Goal: Task Accomplishment & Management: Complete application form

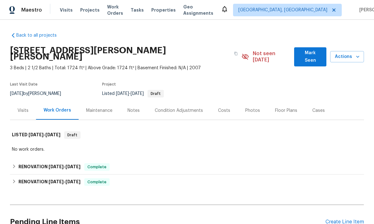
click at [350, 219] on div "Create Line Item" at bounding box center [344, 222] width 39 height 6
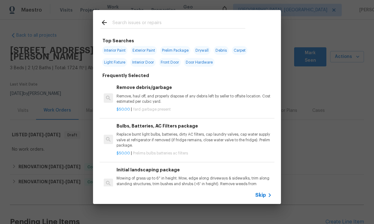
click at [159, 25] on input "text" at bounding box center [178, 23] width 133 height 9
click at [267, 196] on icon at bounding box center [270, 195] width 8 height 8
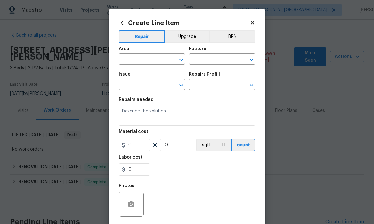
click at [153, 59] on input "text" at bounding box center [143, 60] width 49 height 10
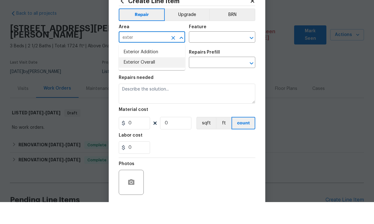
click at [157, 79] on li "Exterior Overall" at bounding box center [152, 84] width 66 height 10
type input "Exterior Overall"
click at [217, 55] on input "text" at bounding box center [213, 60] width 49 height 10
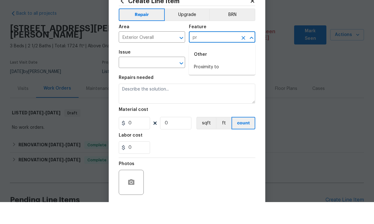
type input "p"
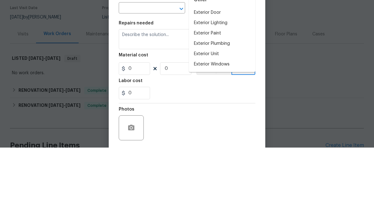
click at [220, 105] on li "Exterior Paint" at bounding box center [222, 110] width 66 height 10
type input "Exterior Paint"
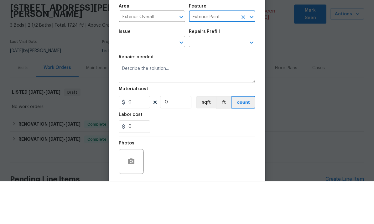
click at [127, 80] on input "text" at bounding box center [143, 85] width 49 height 10
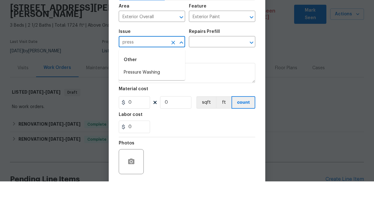
click at [159, 110] on li "Pressure Washing" at bounding box center [152, 115] width 66 height 10
type input "Pressure Washing"
click at [221, 80] on input "text" at bounding box center [213, 85] width 49 height 10
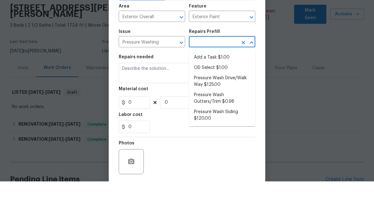
click at [224, 95] on li "Add a Task $1.00" at bounding box center [222, 100] width 66 height 10
type input "Add a Task $1.00"
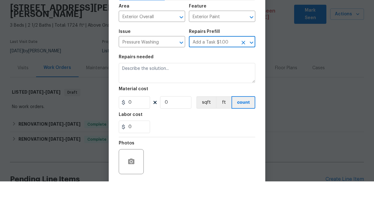
type input "Siding"
type textarea "HPM to detail"
type input "1"
type input "Add a Task $1.00"
type input "1"
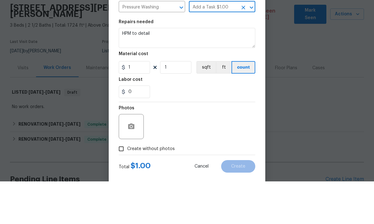
scroll to position [35, 0]
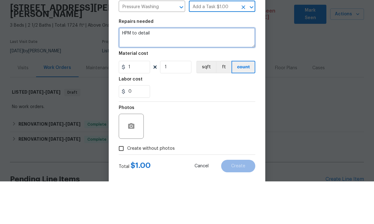
click at [190, 70] on textarea "HPM to detail" at bounding box center [187, 80] width 136 height 20
click at [184, 70] on textarea "HPM to detail" at bounding box center [187, 80] width 136 height 20
click at [122, 70] on textarea "FROM [PERSON_NAME]" at bounding box center [187, 80] width 136 height 20
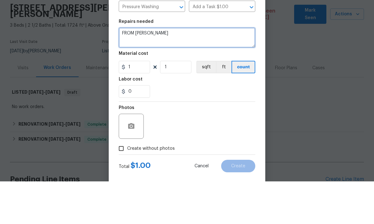
paste textarea "- patch and paint drywall cracks at window in Bed2. - Check stains for moisture…"
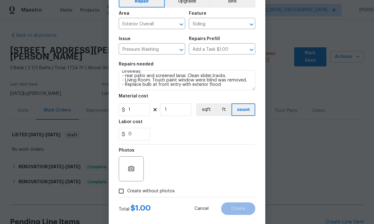
scroll to position [39, 0]
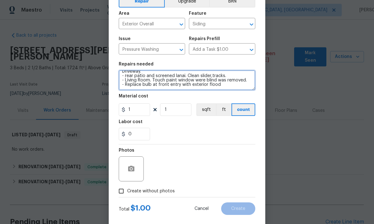
type textarea "FROM [PERSON_NAME] - patch and paint drywall cracks at window in Bed2. - Check …"
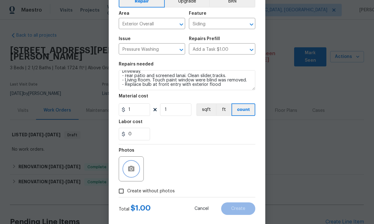
click at [126, 169] on button "button" at bounding box center [131, 168] width 15 height 15
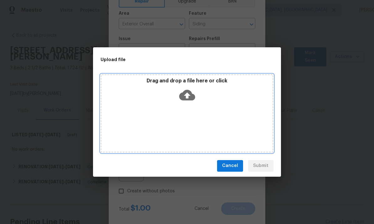
click at [188, 95] on icon at bounding box center [187, 95] width 16 height 16
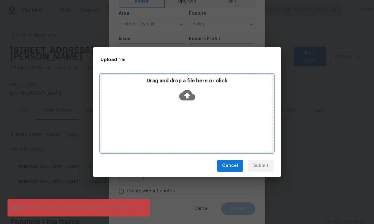
click at [188, 101] on icon at bounding box center [187, 95] width 16 height 16
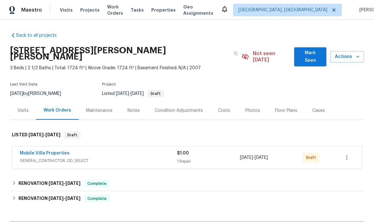
click at [49, 151] on link "Mobile Villa Properties" at bounding box center [45, 153] width 50 height 4
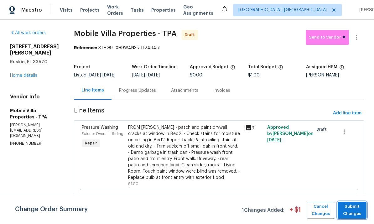
click at [355, 207] on span "Submit Changes" at bounding box center [352, 210] width 23 height 14
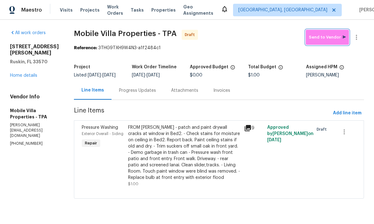
click at [323, 42] on button "Send to Vendor" at bounding box center [327, 37] width 43 height 15
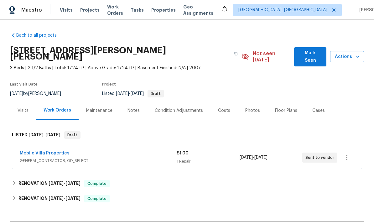
click at [136, 107] on div "Notes" at bounding box center [133, 110] width 12 height 6
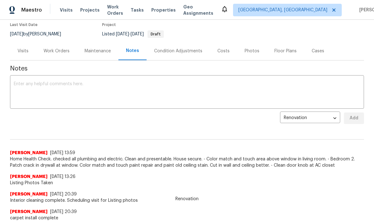
scroll to position [65, 0]
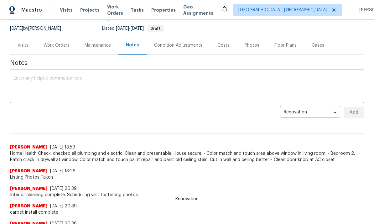
click at [66, 42] on div "Work Orders" at bounding box center [57, 45] width 26 height 6
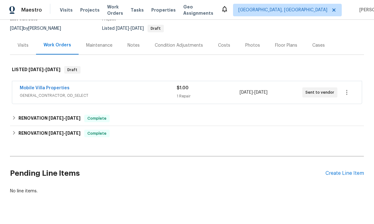
scroll to position [48, 0]
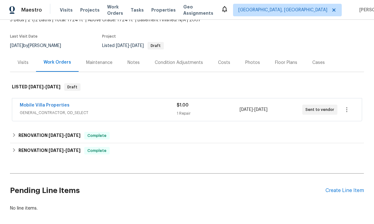
click at [54, 103] on link "Mobile Villa Properties" at bounding box center [45, 105] width 50 height 4
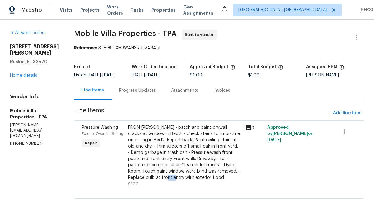
click at [168, 173] on div "FROM [PERSON_NAME] - patch and paint drywall cracks at window in Bed2. - Check …" at bounding box center [184, 152] width 112 height 56
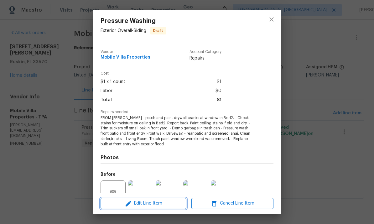
click at [162, 198] on button "Edit Line Item" at bounding box center [143, 203] width 86 height 11
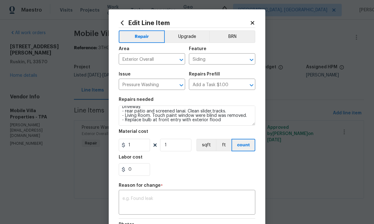
scroll to position [39, 0]
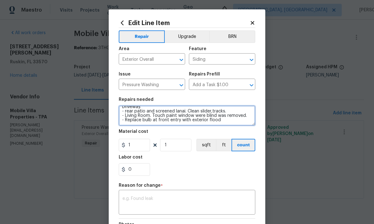
click at [235, 122] on textarea "FROM [PERSON_NAME] - patch and paint drywall cracks at window in Bed2. - Check …" at bounding box center [187, 116] width 136 height 20
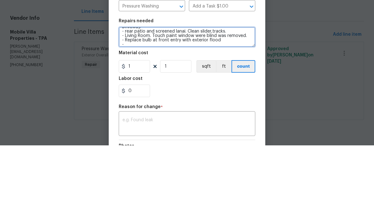
scroll to position [41, 0]
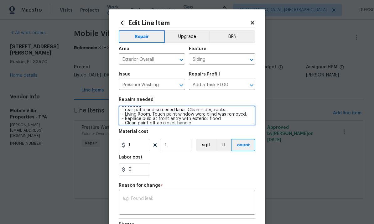
type textarea "FROM PAUL - patch and paint drywall cracks at window in Bed2. - Check stains fo…"
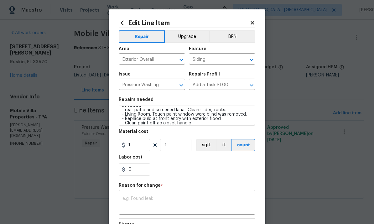
click at [209, 201] on textarea at bounding box center [186, 202] width 129 height 13
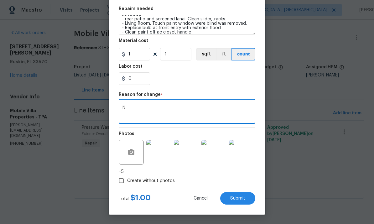
scroll to position [92, 0]
type textarea "N"
click at [243, 201] on button "Submit" at bounding box center [237, 198] width 35 height 13
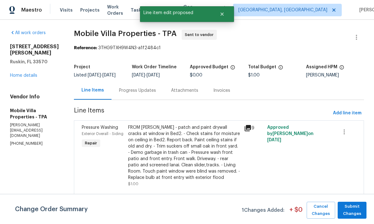
scroll to position [0, 0]
click at [346, 215] on span "Submit Changes" at bounding box center [352, 210] width 23 height 14
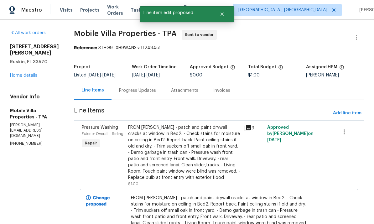
click at [22, 93] on div "All work orders 523 Glenn Cross Dr Ruskin, FL 33570 Home details Vendor Info Mo…" at bounding box center [34, 88] width 49 height 117
click at [19, 94] on div "All work orders 523 Glenn Cross Dr Ruskin, FL 33570 Home details Vendor Info Mo…" at bounding box center [34, 88] width 49 height 117
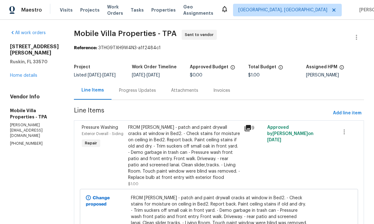
click at [26, 78] on link "Home details" at bounding box center [23, 75] width 27 height 4
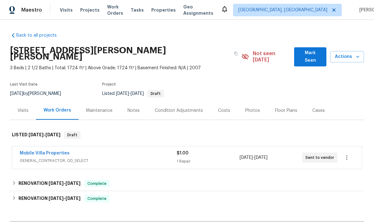
click at [34, 151] on link "Mobile Villa Properties" at bounding box center [45, 153] width 50 height 4
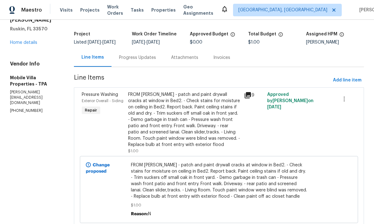
scroll to position [33, 0]
click at [20, 45] on link "Home details" at bounding box center [23, 43] width 27 height 4
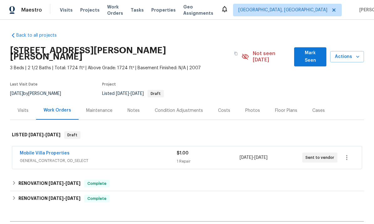
click at [134, 107] on div "Notes" at bounding box center [133, 110] width 12 height 6
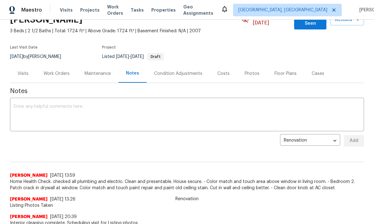
scroll to position [75, 0]
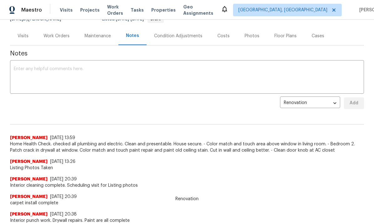
click at [237, 69] on textarea at bounding box center [187, 78] width 346 height 22
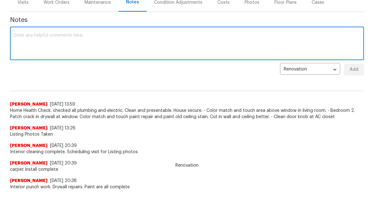
type textarea "H"
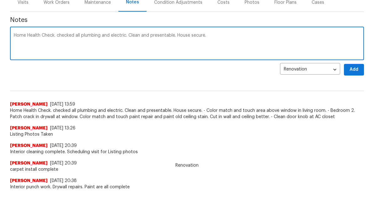
type textarea "Home Health Check. checked all plumbing and electric. Clean and presentable. Ho…"
click at [357, 99] on span "Add" at bounding box center [354, 103] width 10 height 8
